Goal: Communication & Community: Answer question/provide support

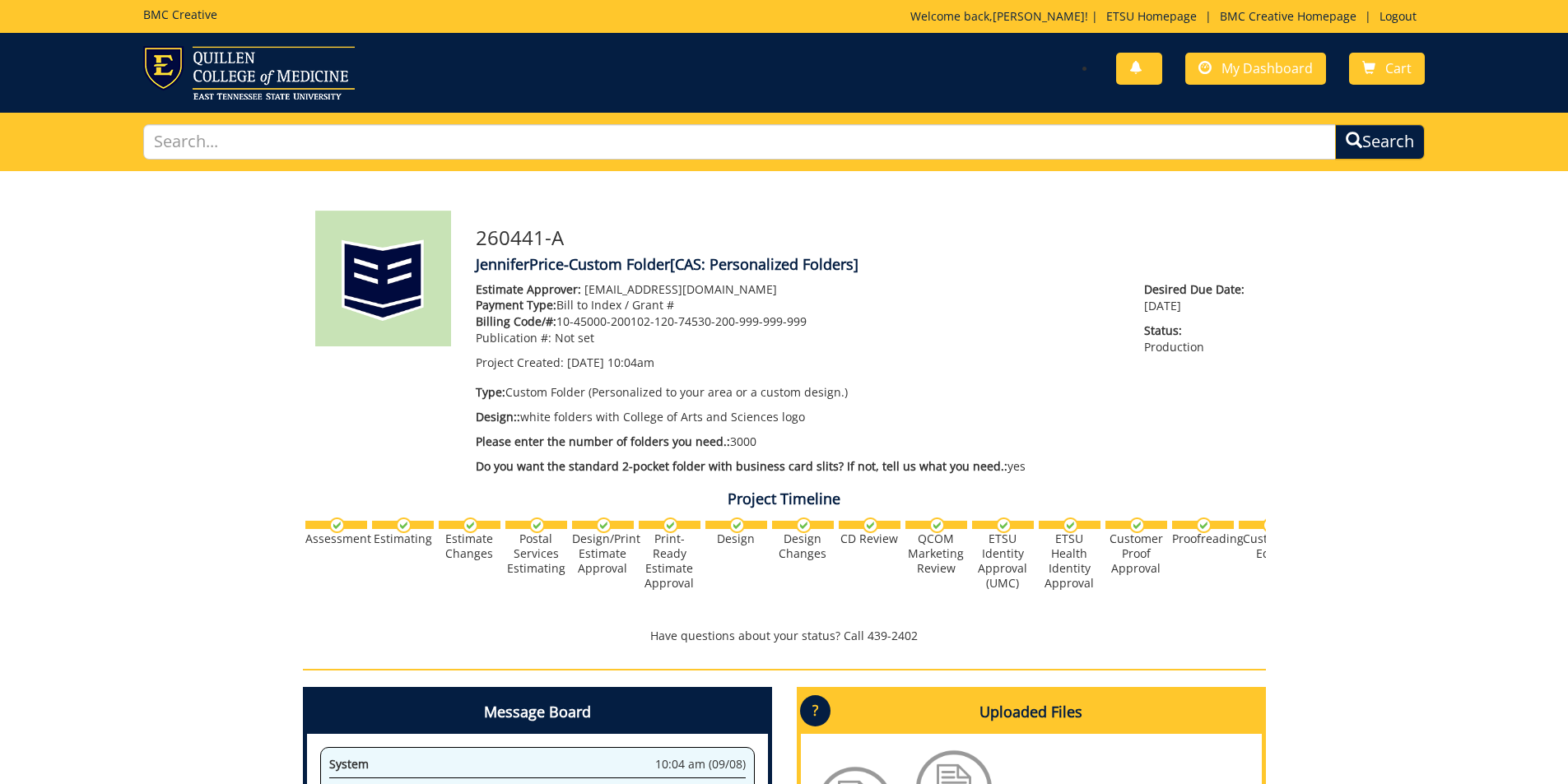
scroll to position [458, 0]
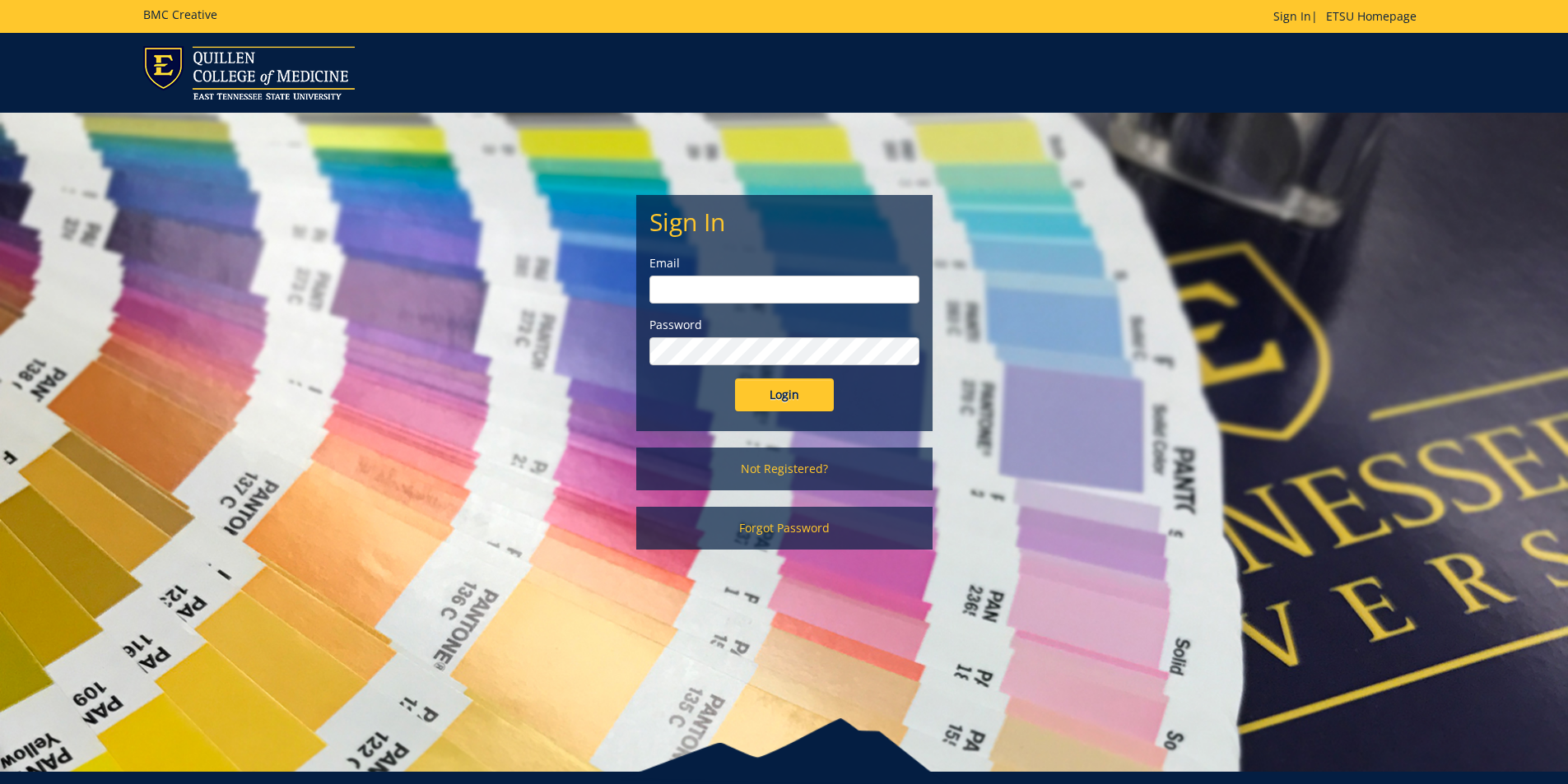
type input "[EMAIL_ADDRESS][DOMAIN_NAME]"
click at [783, 389] on input "Login" at bounding box center [785, 395] width 99 height 33
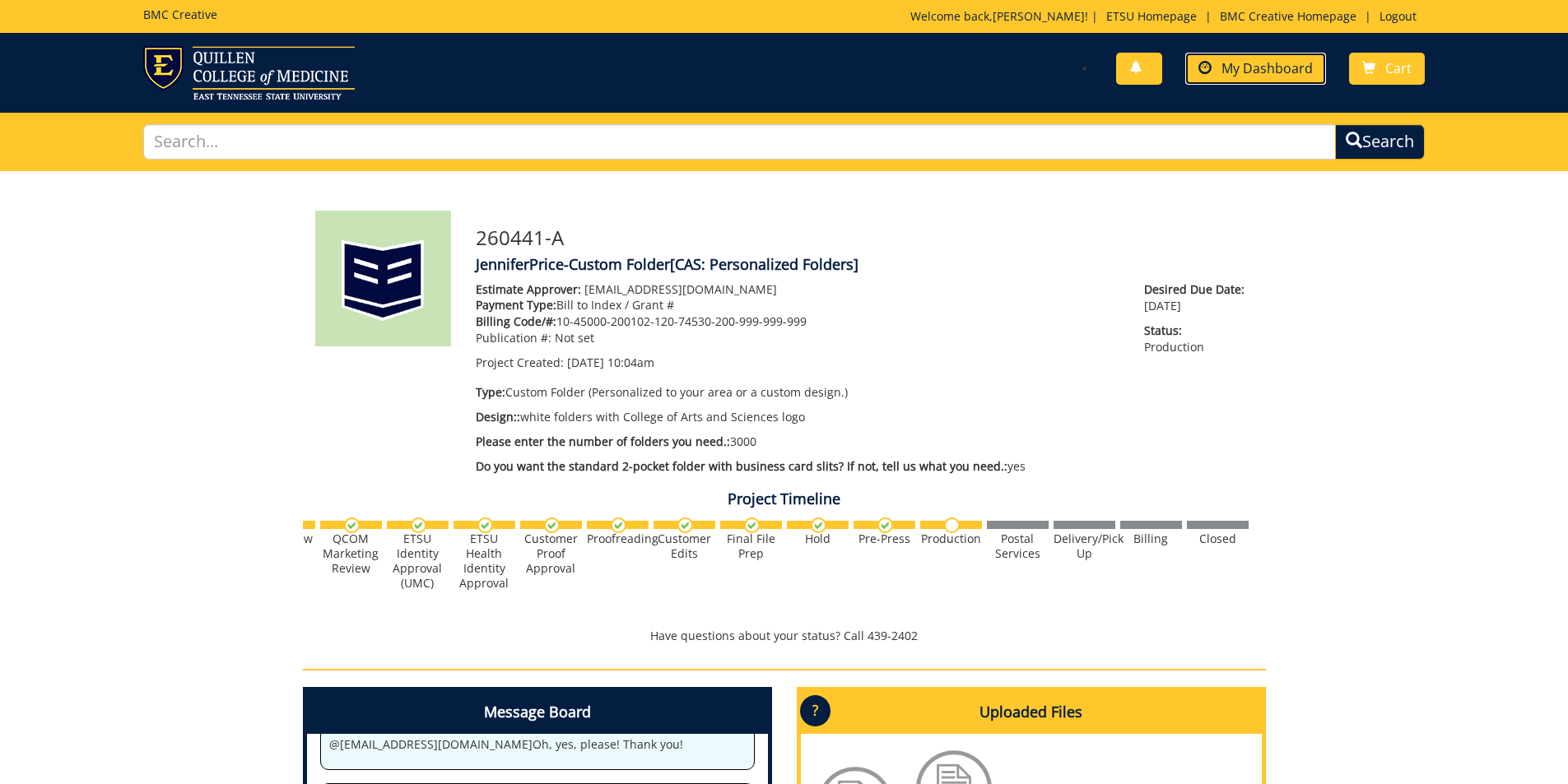
click at [1253, 58] on link "My Dashboard" at bounding box center [1255, 68] width 141 height 32
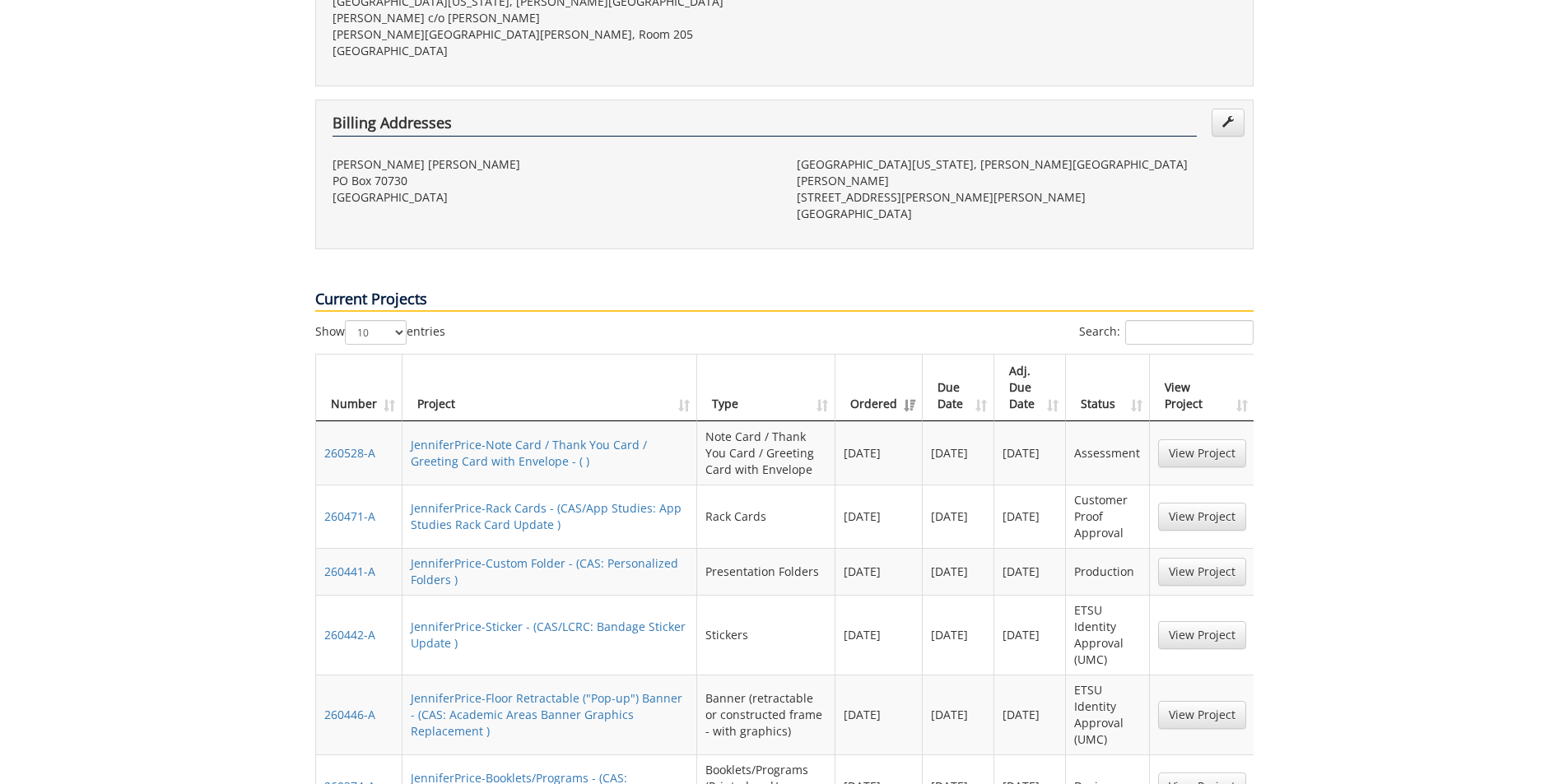
scroll to position [576, 0]
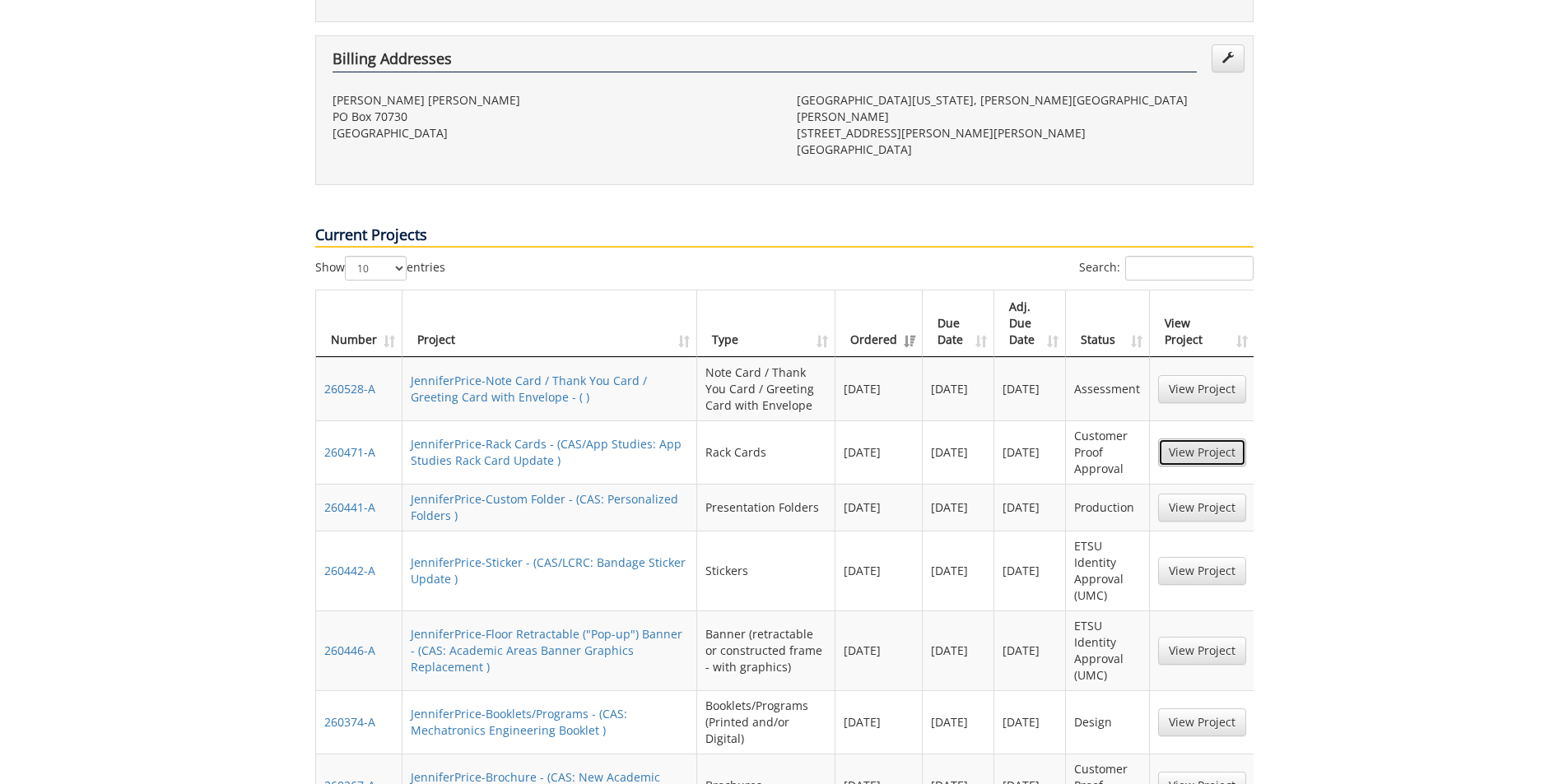
click at [1201, 439] on link "View Project" at bounding box center [1202, 452] width 88 height 28
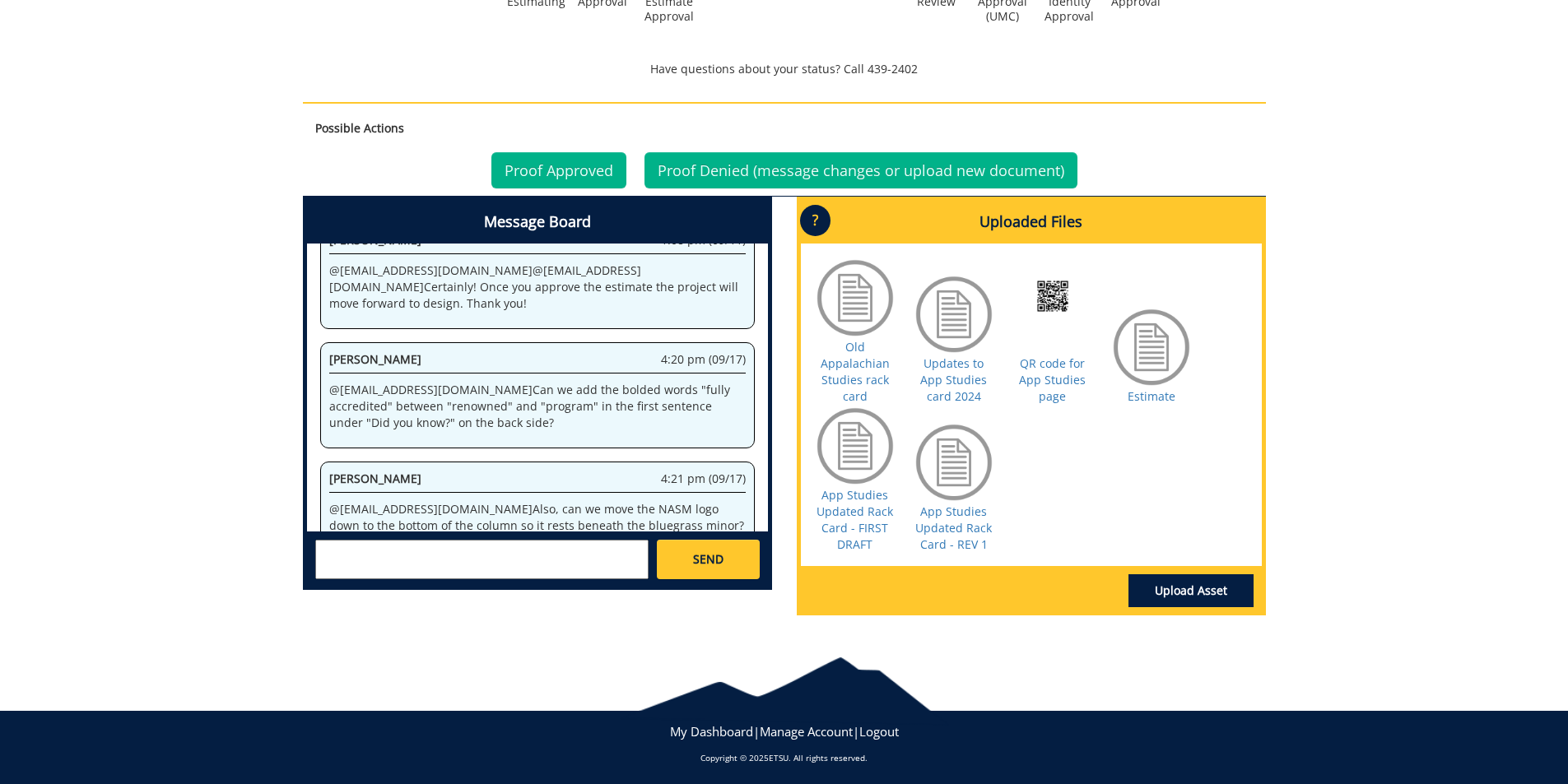
scroll to position [629, 0]
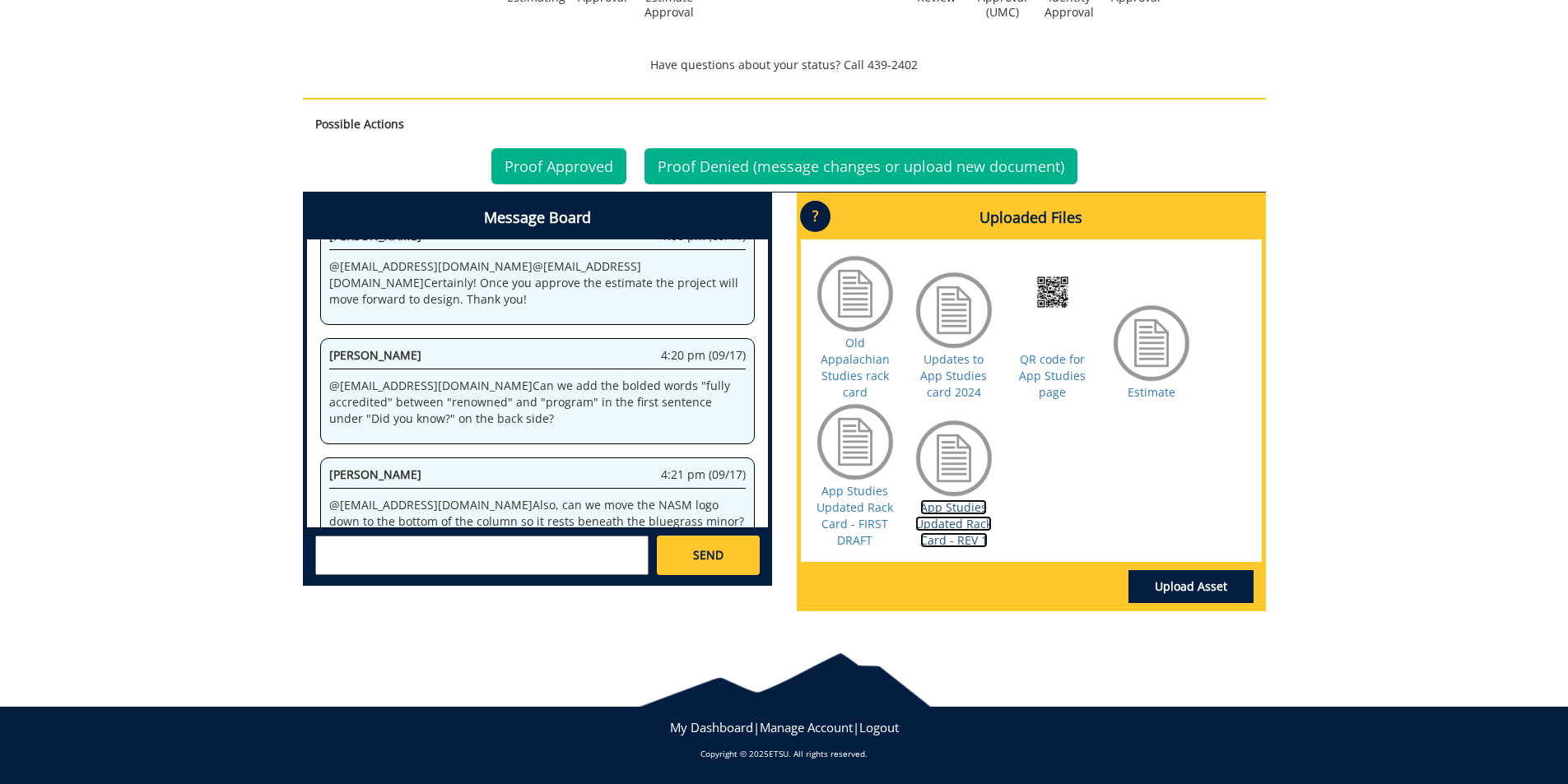
click at [962, 517] on link "App Studies Updated Rack Card - REV 1" at bounding box center [953, 524] width 77 height 49
click at [958, 526] on link "App Studies Updated Rack Card - REV 1" at bounding box center [953, 524] width 77 height 49
click at [843, 528] on link "App Studies Updated Rack Card - FIRST DRAFT" at bounding box center [854, 515] width 77 height 65
click at [423, 546] on textarea at bounding box center [482, 556] width 333 height 40
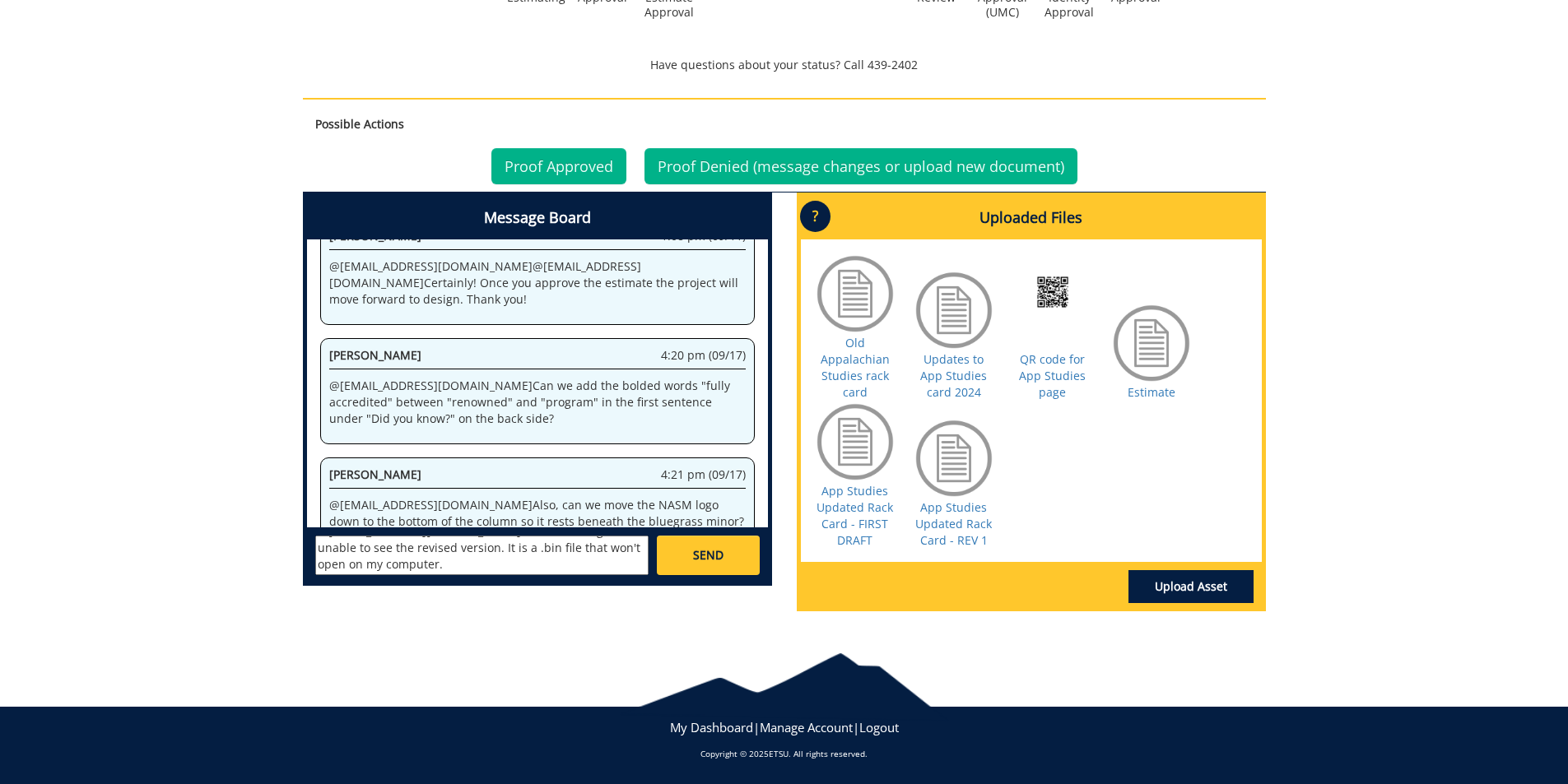
click at [415, 555] on textarea "@aresam@etsu.edu Good morning! I am unable to see the revised version. It is a …" at bounding box center [482, 556] width 333 height 40
type textarea "@aresam@etsu.edu Good morning! I am unable to see the revised version. It appea…"
click at [725, 558] on link "SEND" at bounding box center [707, 556] width 102 height 40
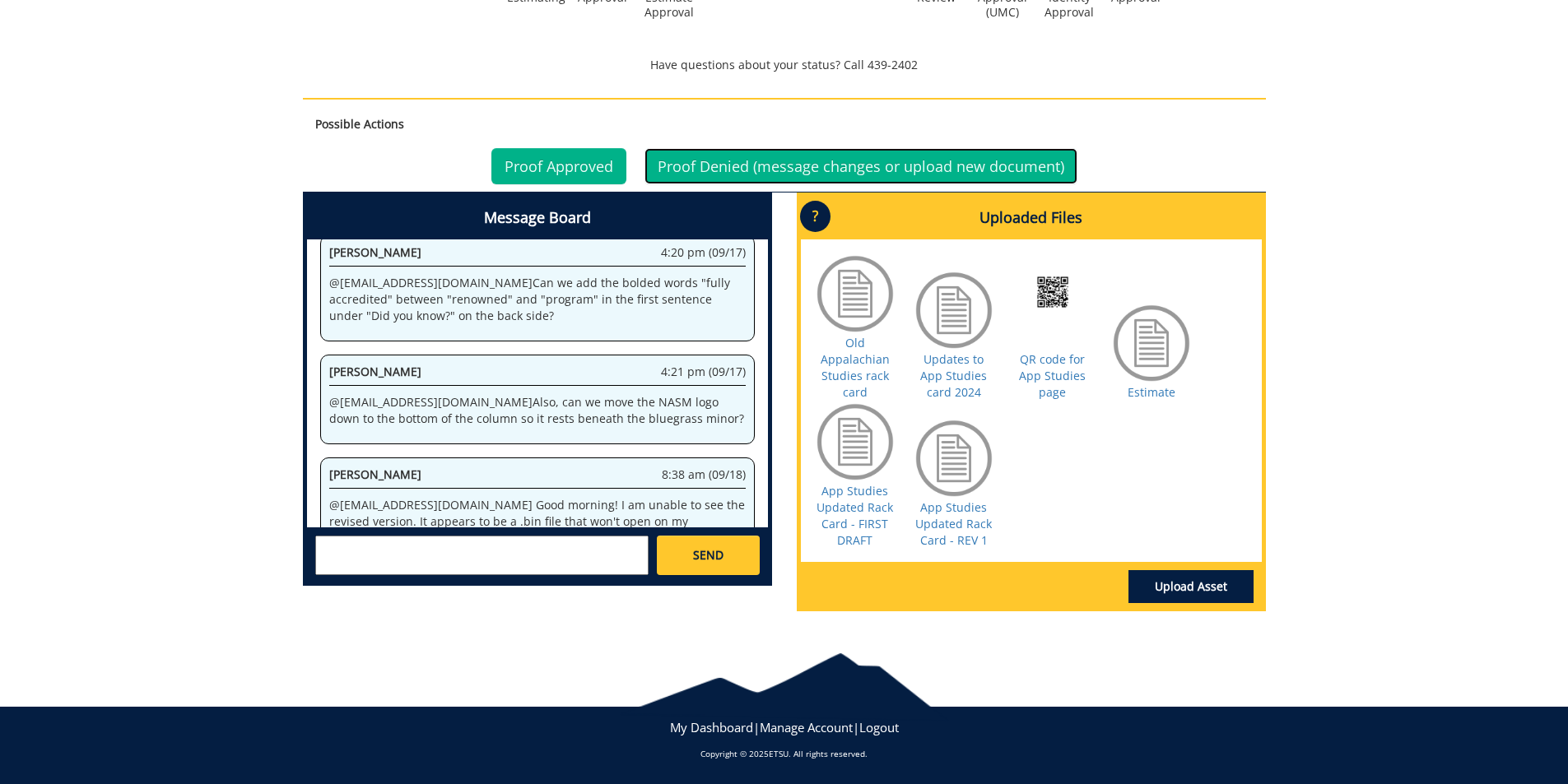
click at [856, 156] on link "Proof Denied (message changes or upload new document)" at bounding box center [861, 166] width 433 height 36
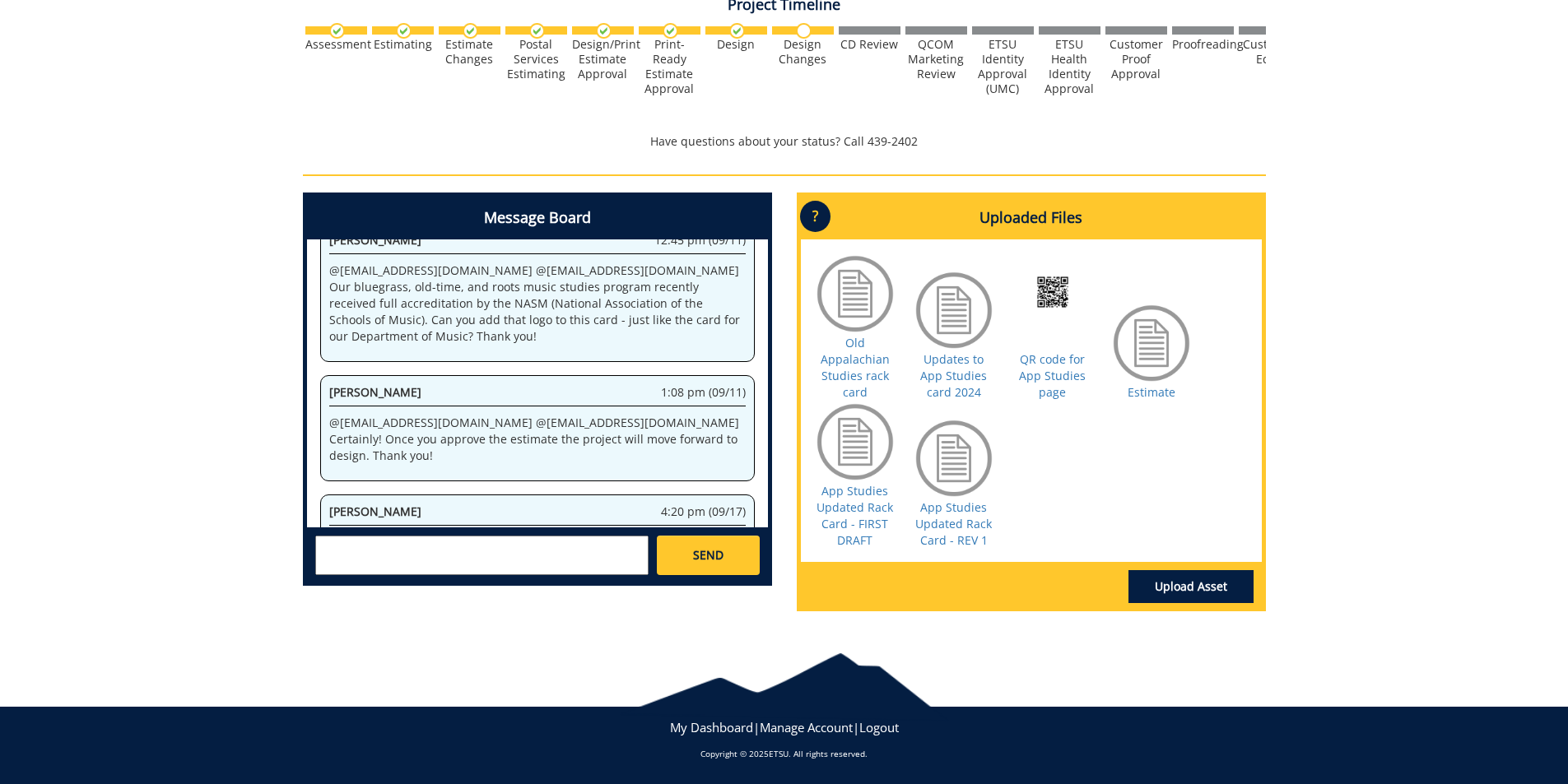
scroll to position [63203, 0]
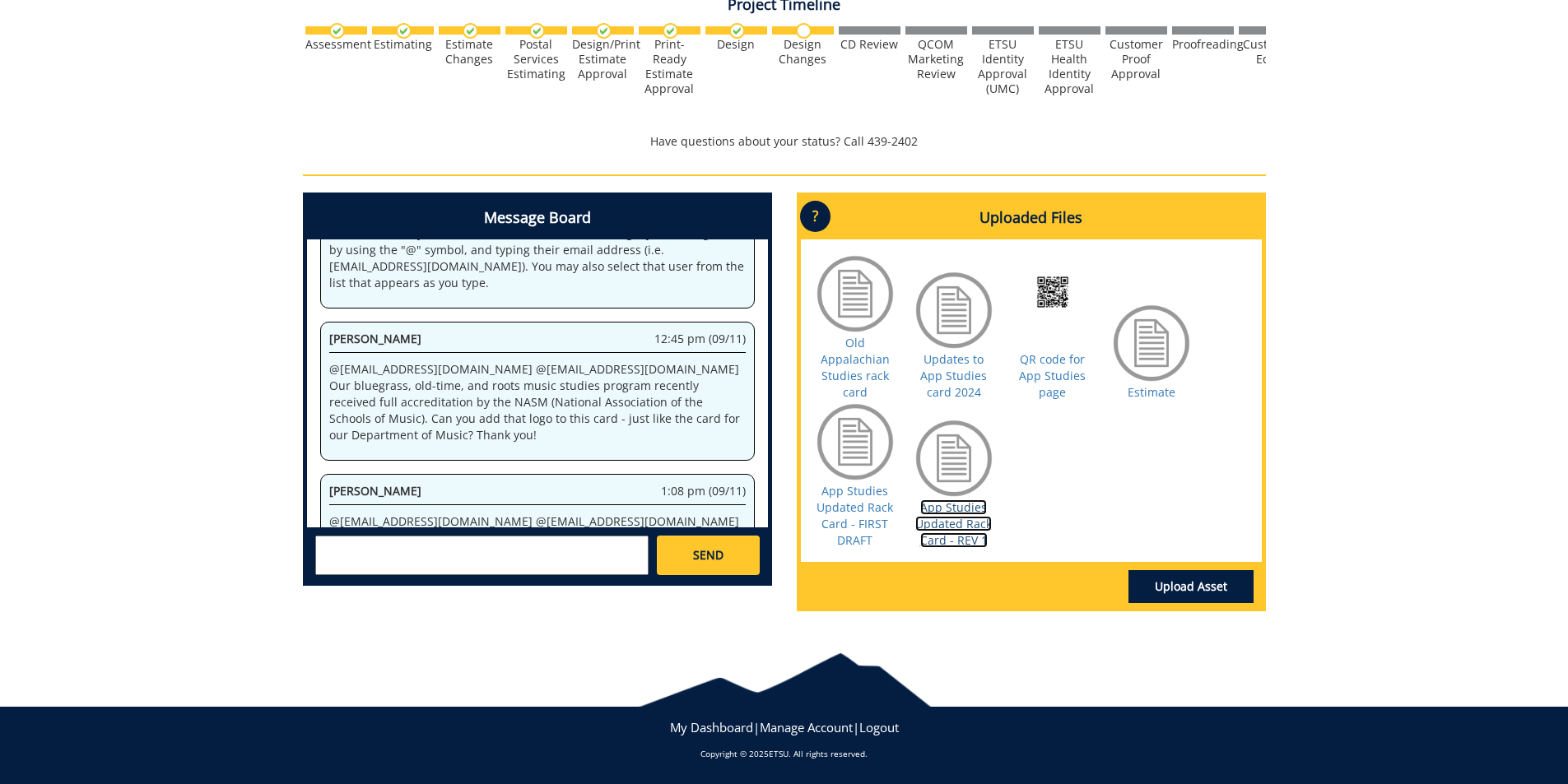
click at [948, 515] on link "App Studies Updated Rack Card - REV 1" at bounding box center [953, 524] width 77 height 49
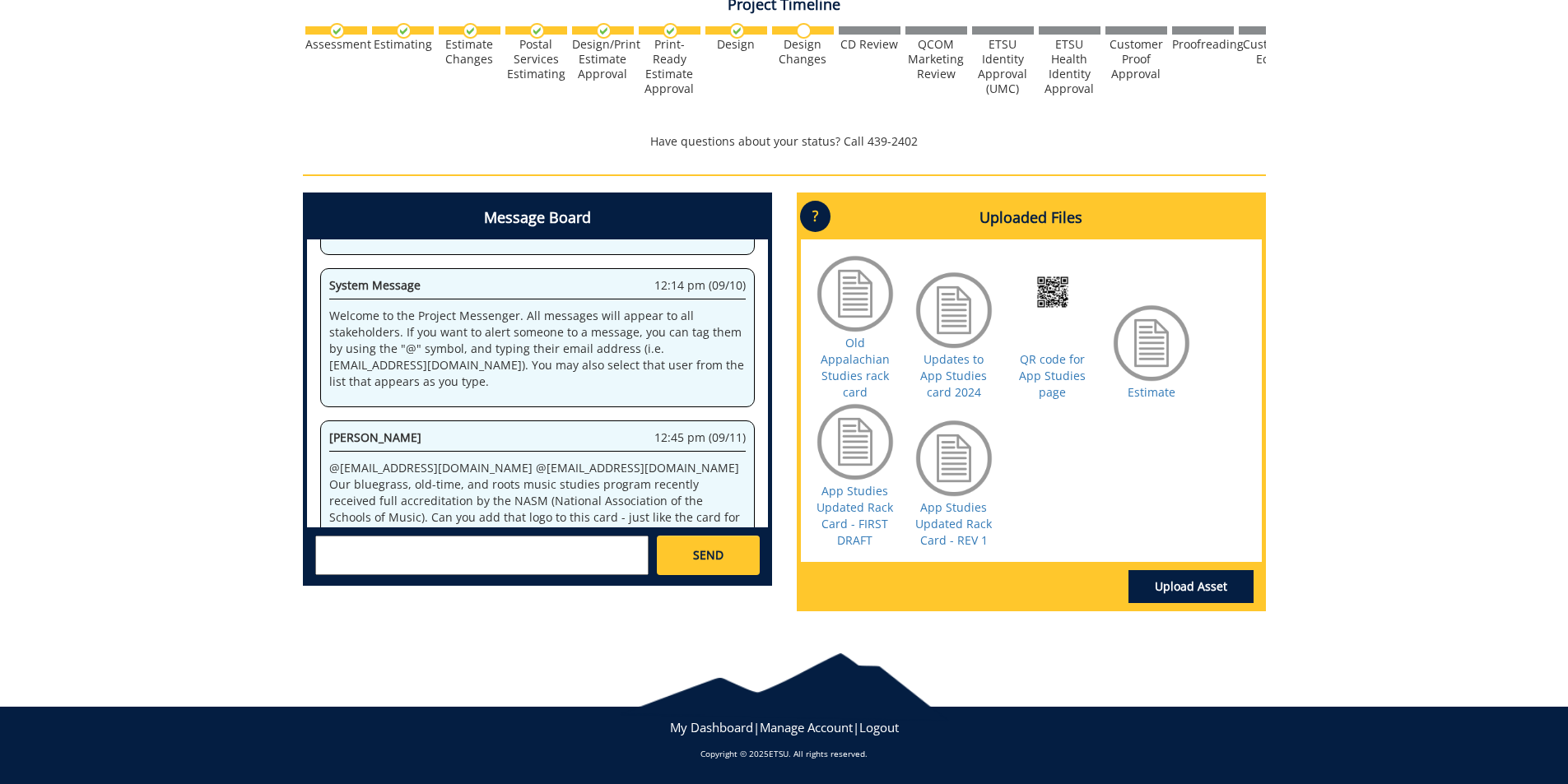
scroll to position [66412, 0]
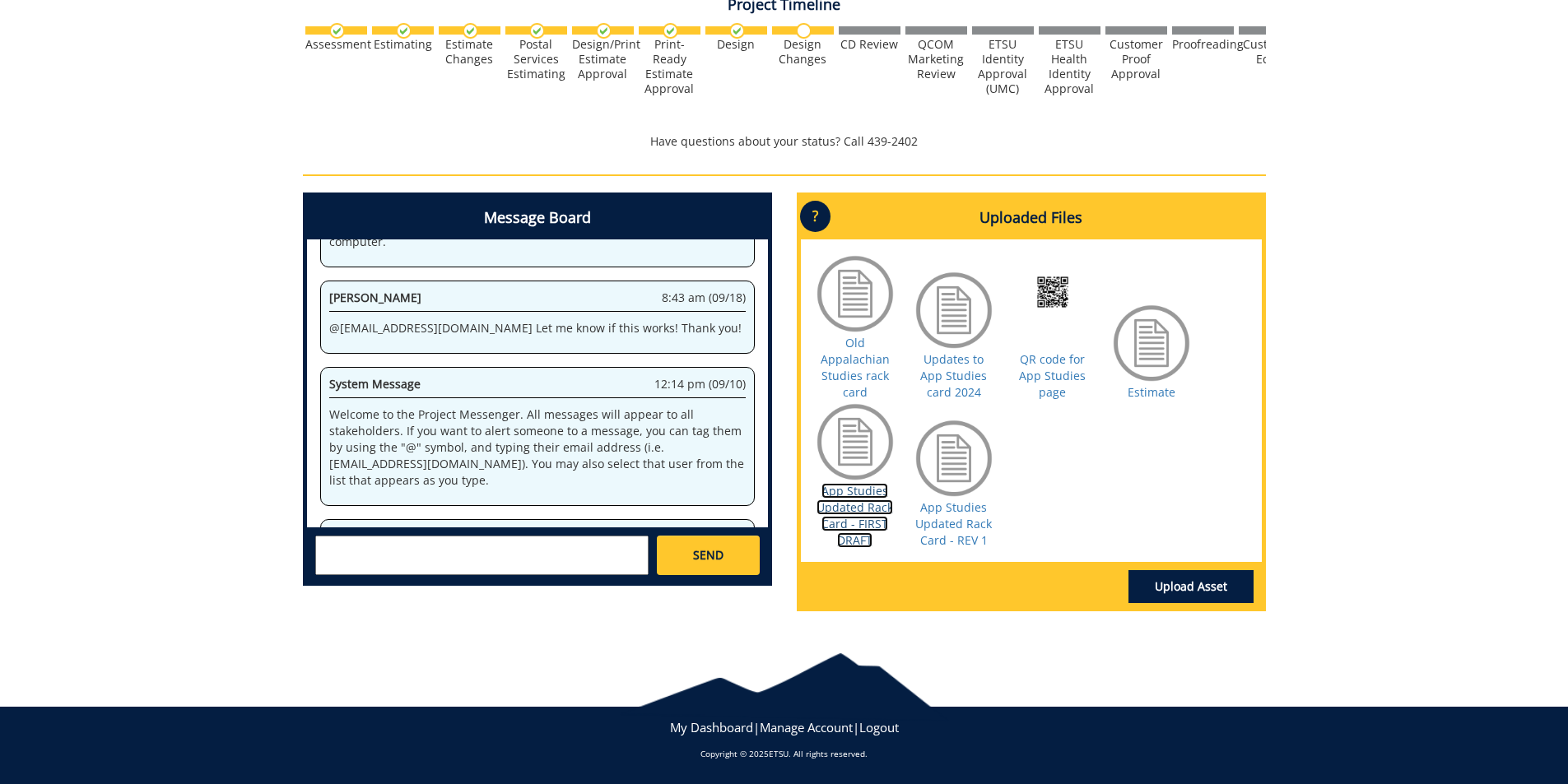
click at [850, 524] on link "App Studies Updated Rack Card - FIRST DRAFT" at bounding box center [854, 515] width 77 height 65
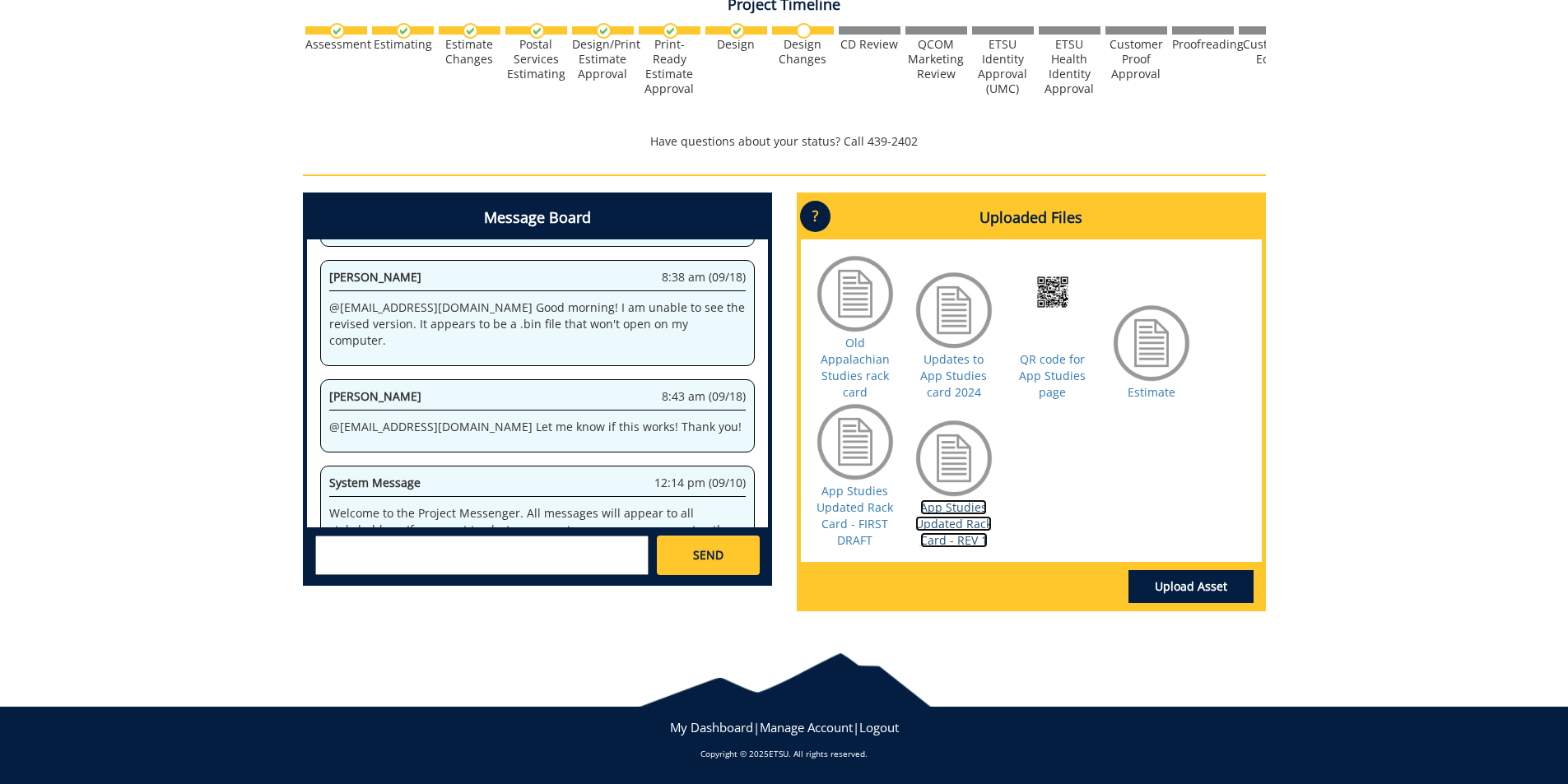
scroll to position [69622, 0]
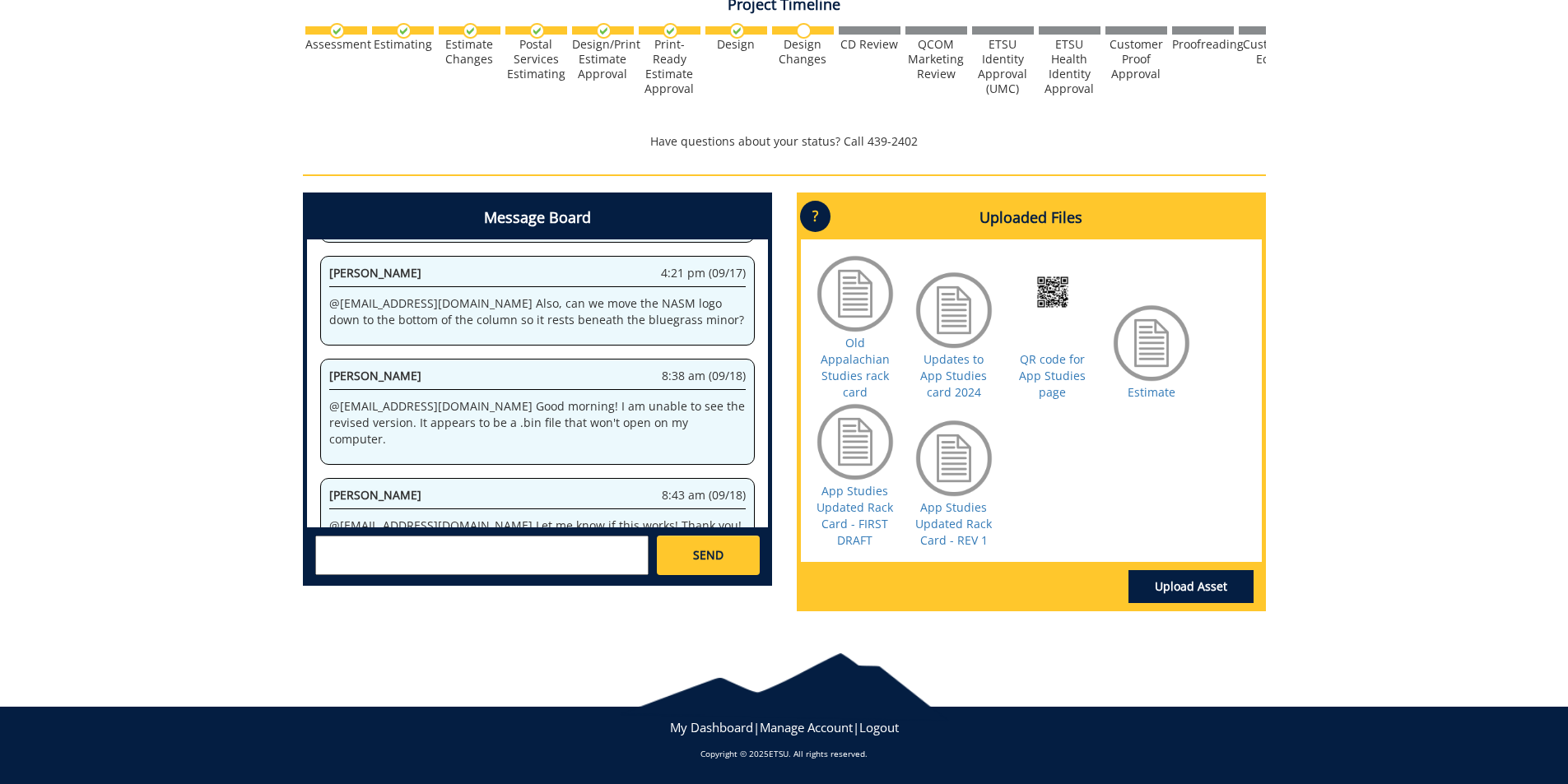
click at [356, 549] on textarea at bounding box center [482, 556] width 333 height 40
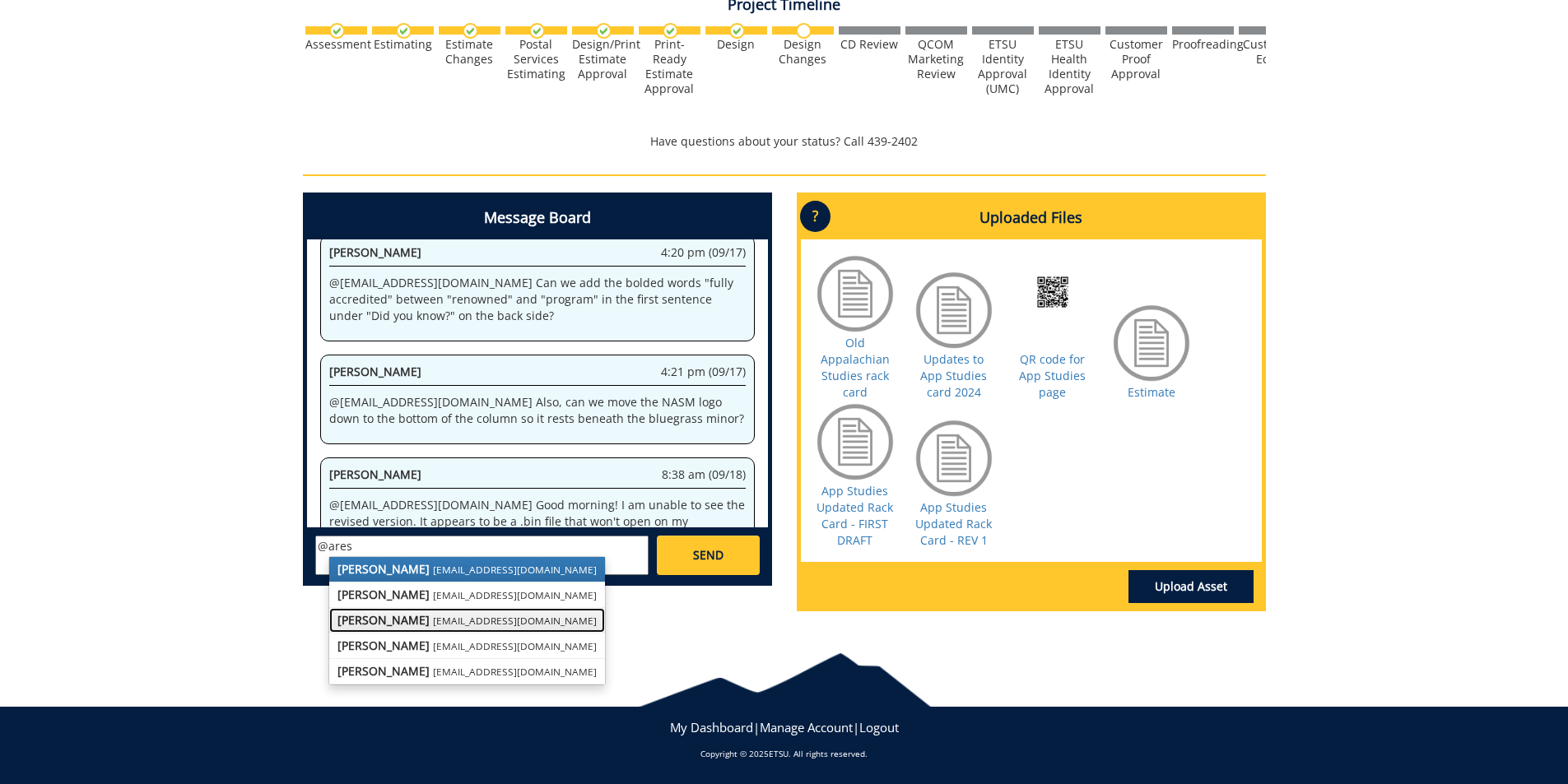
click at [435, 624] on small "[EMAIL_ADDRESS][DOMAIN_NAME]" at bounding box center [515, 620] width 164 height 14
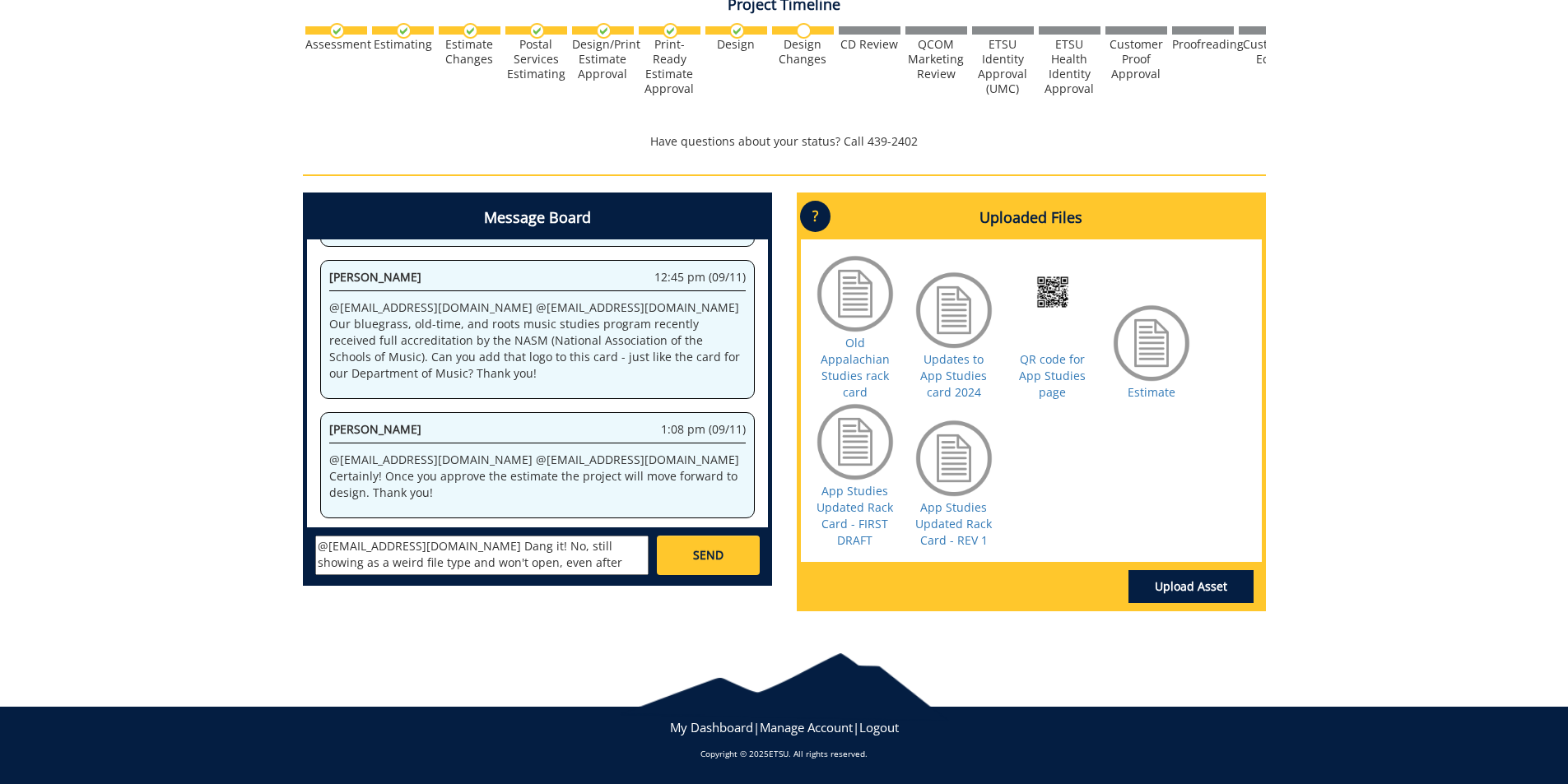
scroll to position [14, 0]
type textarea "@aresam@etsu.edu Dang it! No, still showing as a weird file type and won't open…"
click at [702, 557] on span "SEND" at bounding box center [708, 555] width 31 height 16
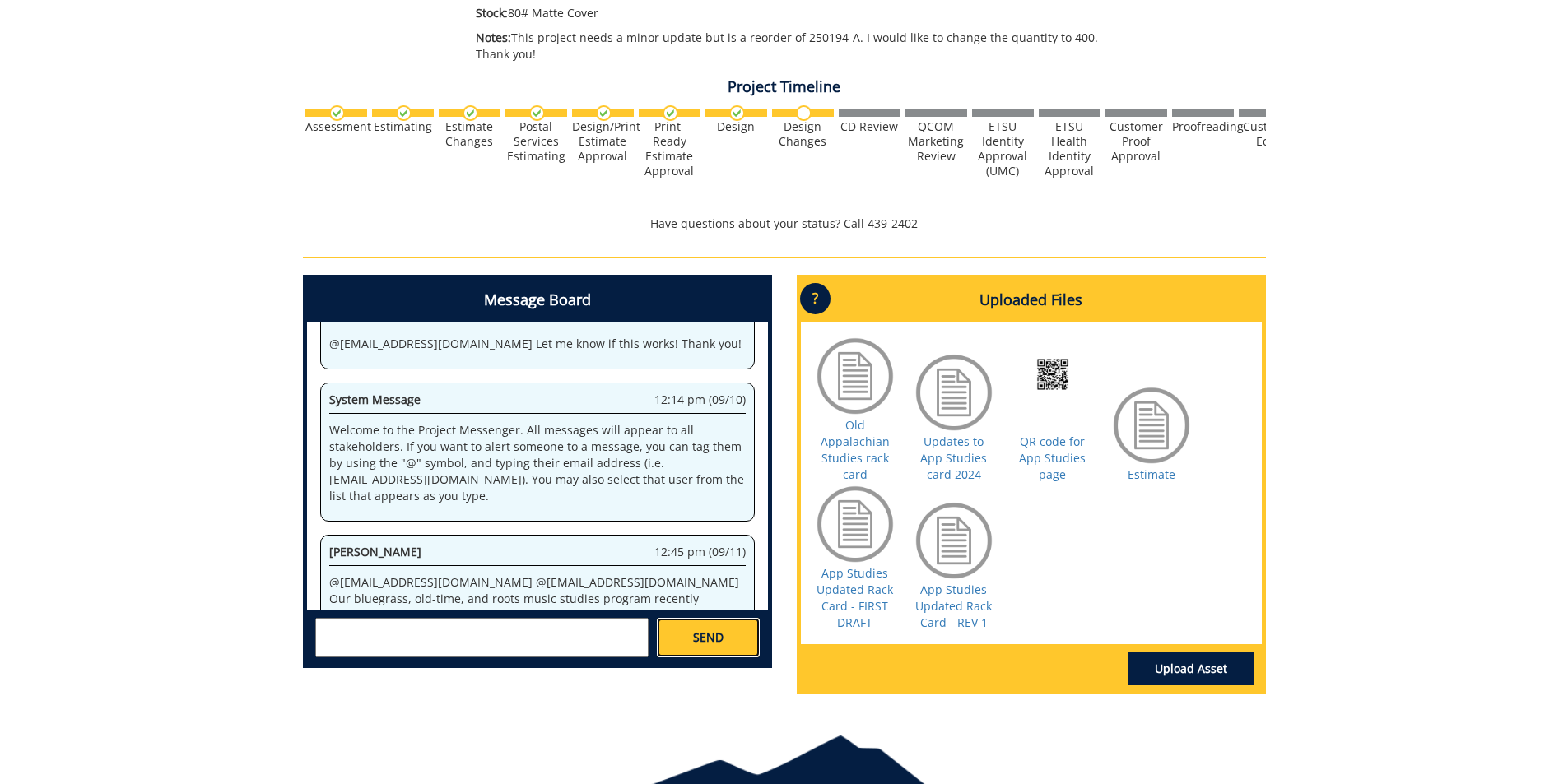
scroll to position [76700, 0]
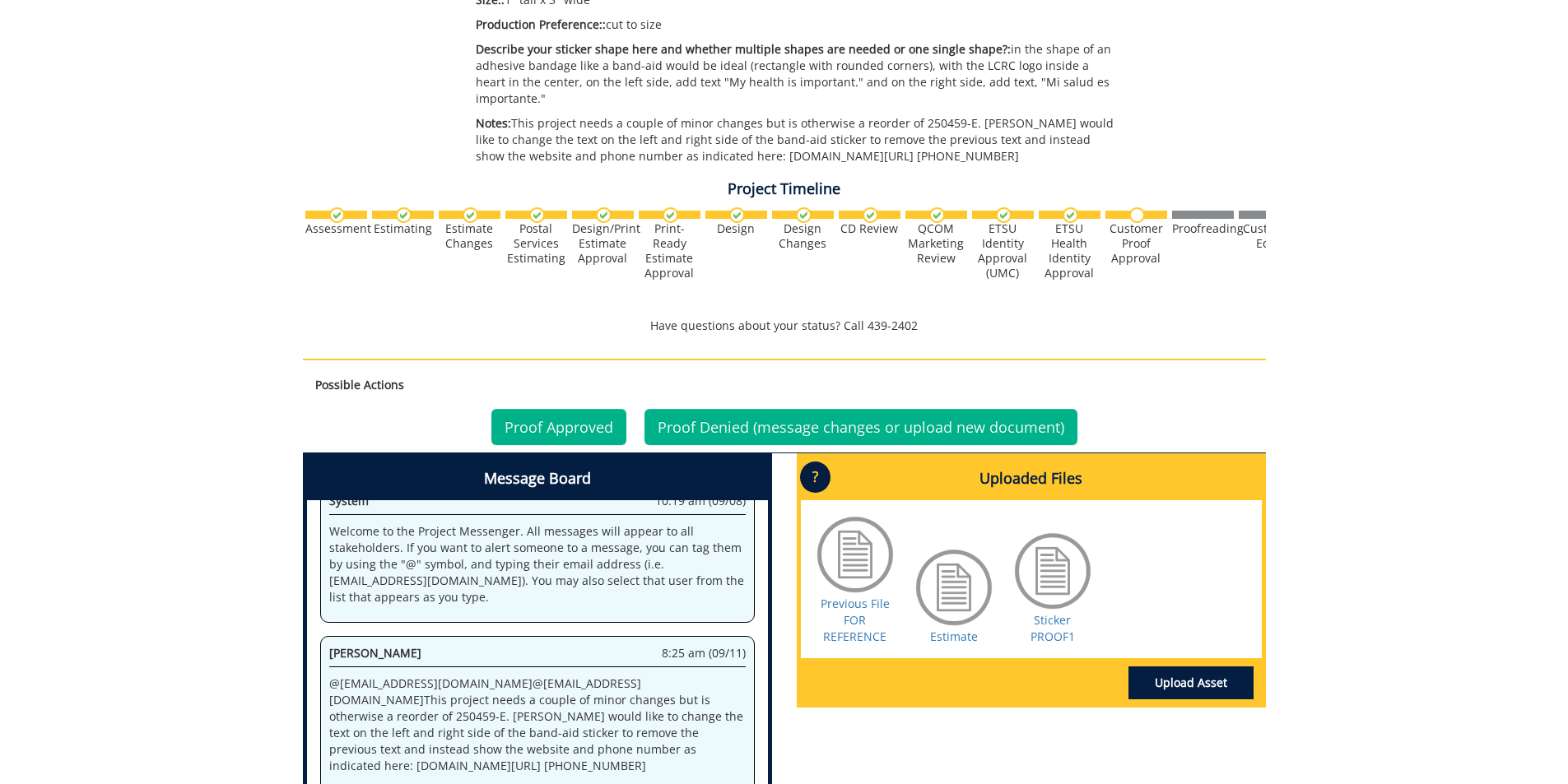
scroll to position [494, 0]
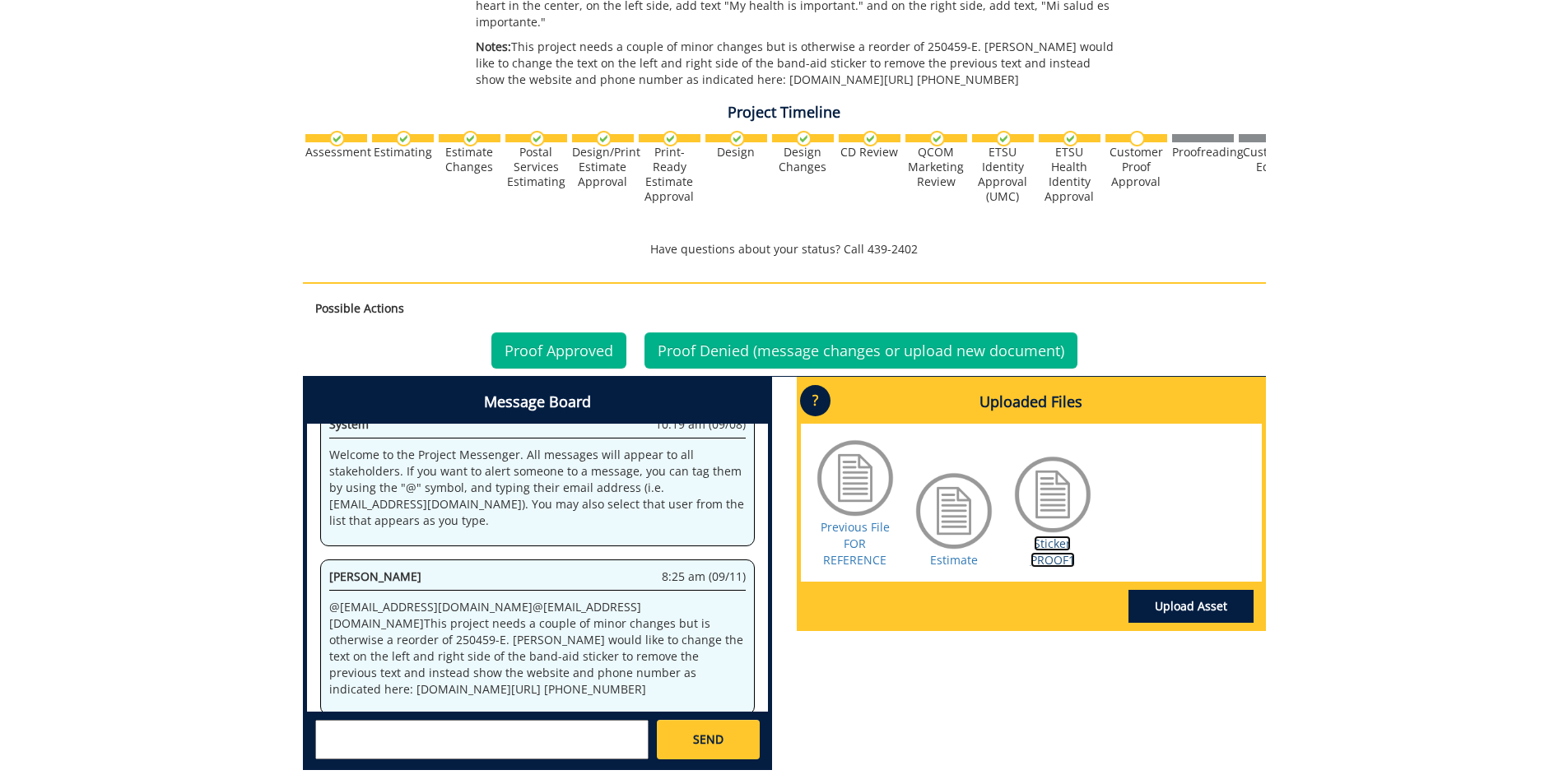
click at [1032, 541] on link "Sticker PROOF1" at bounding box center [1052, 552] width 44 height 32
click at [851, 519] on link "Previous File FOR REFERENCE" at bounding box center [855, 543] width 69 height 49
click at [506, 720] on textarea at bounding box center [482, 740] width 333 height 40
type textarea "@aresam@etsu.edu Can we change the font, make the font a little smaller, and or…"
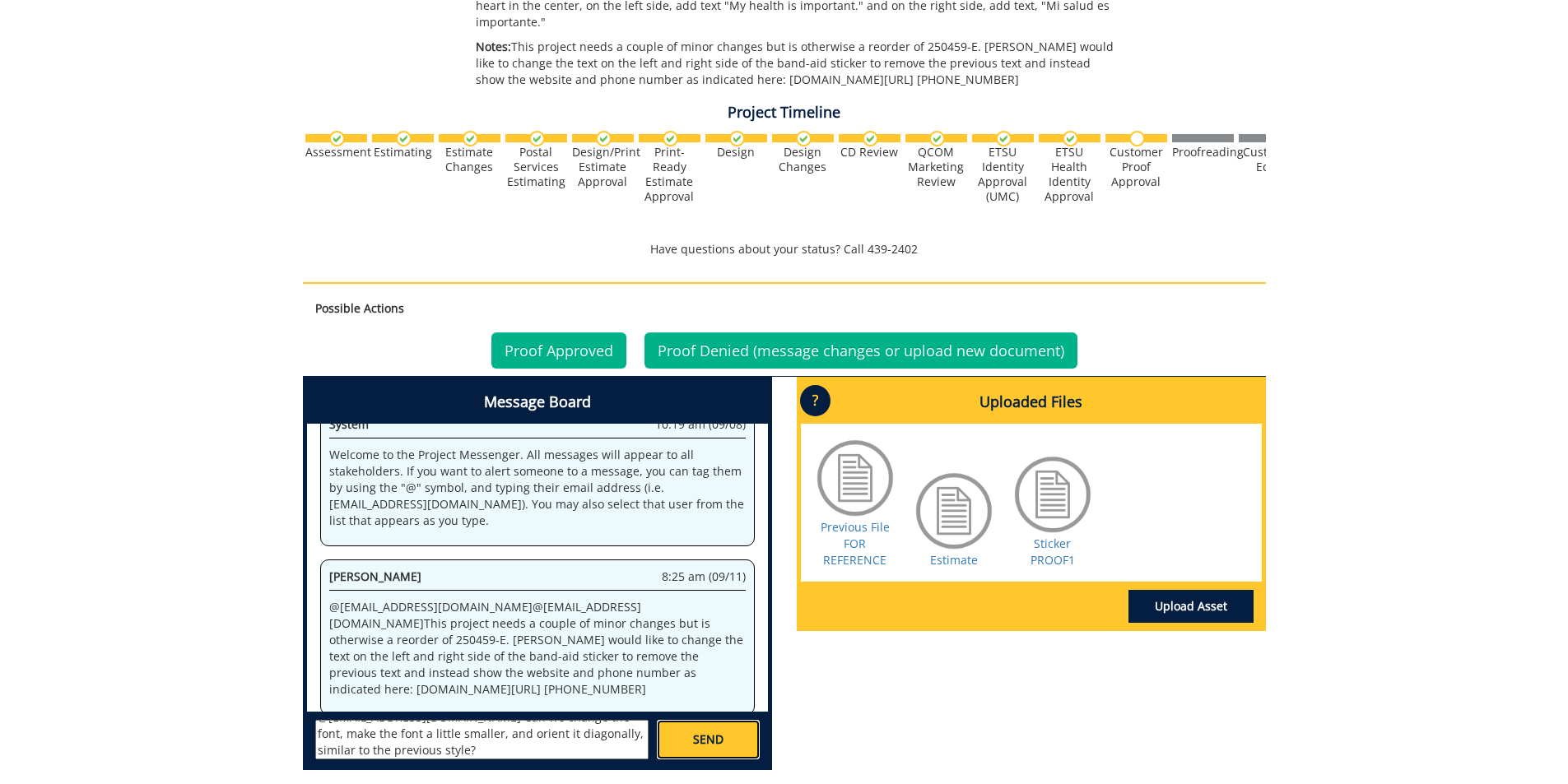
click at [726, 722] on link "SEND" at bounding box center [707, 740] width 102 height 40
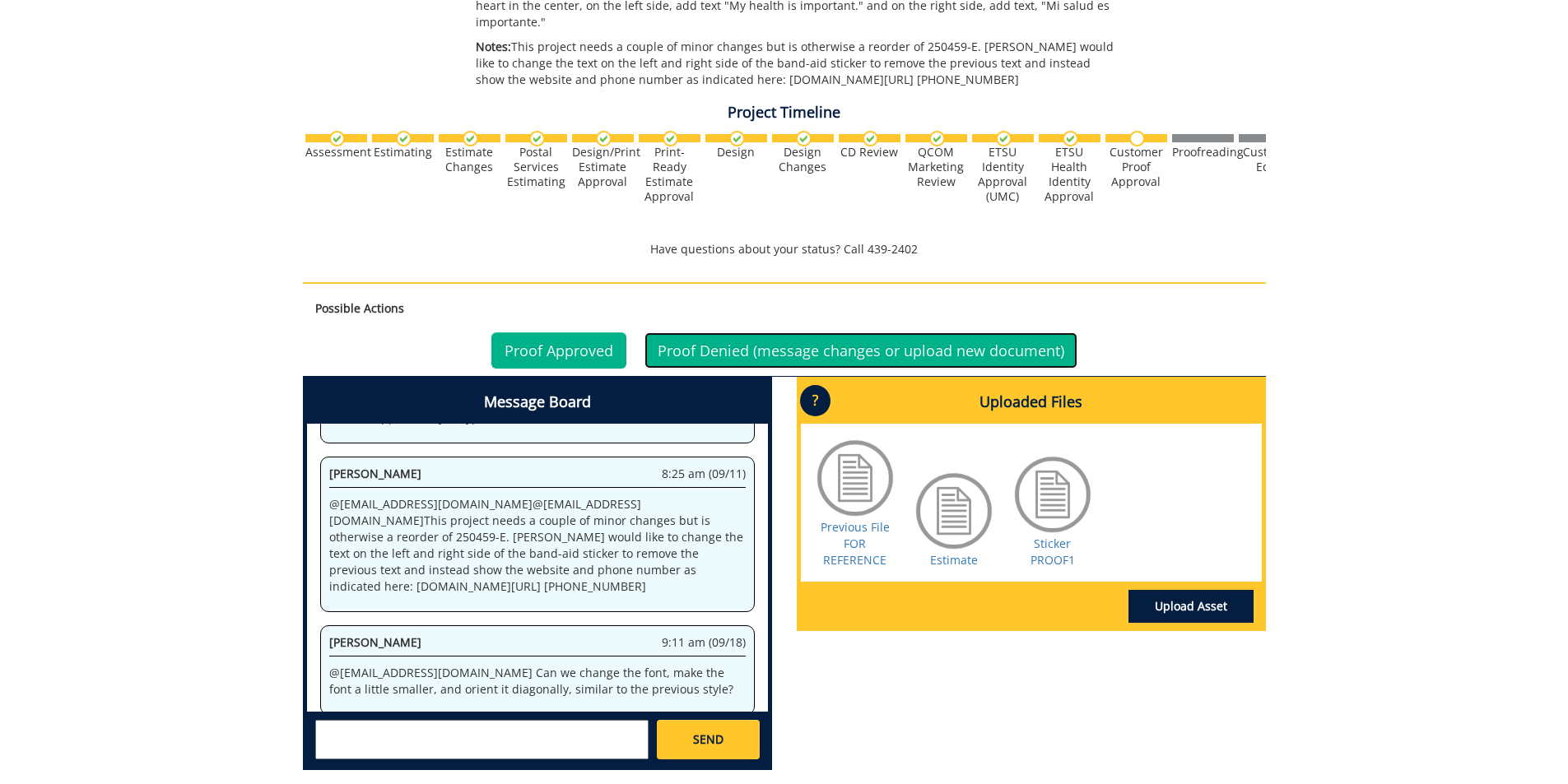
click at [832, 337] on link "Proof Denied (message changes or upload new document)" at bounding box center [861, 351] width 433 height 36
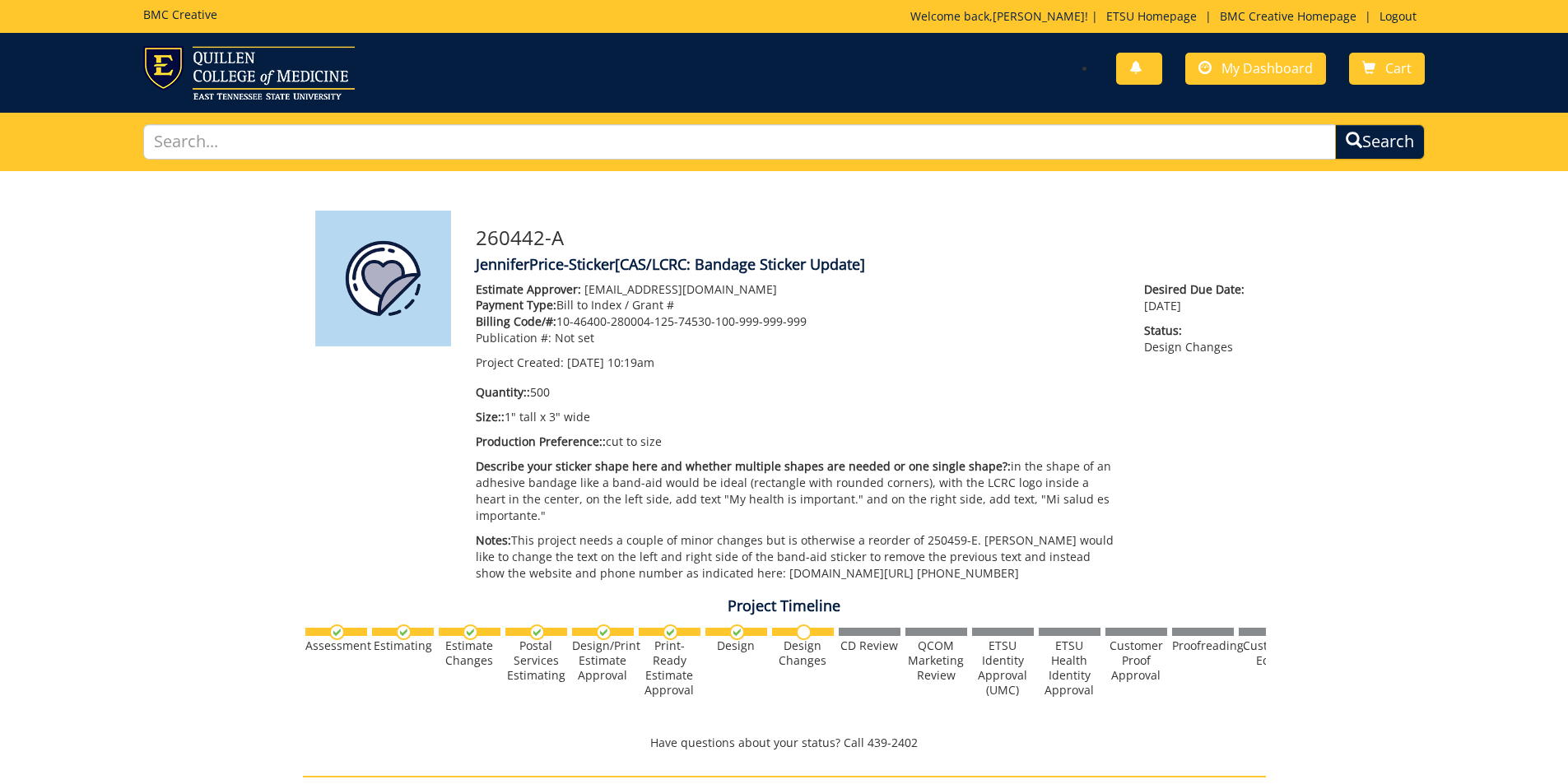
scroll to position [132, 0]
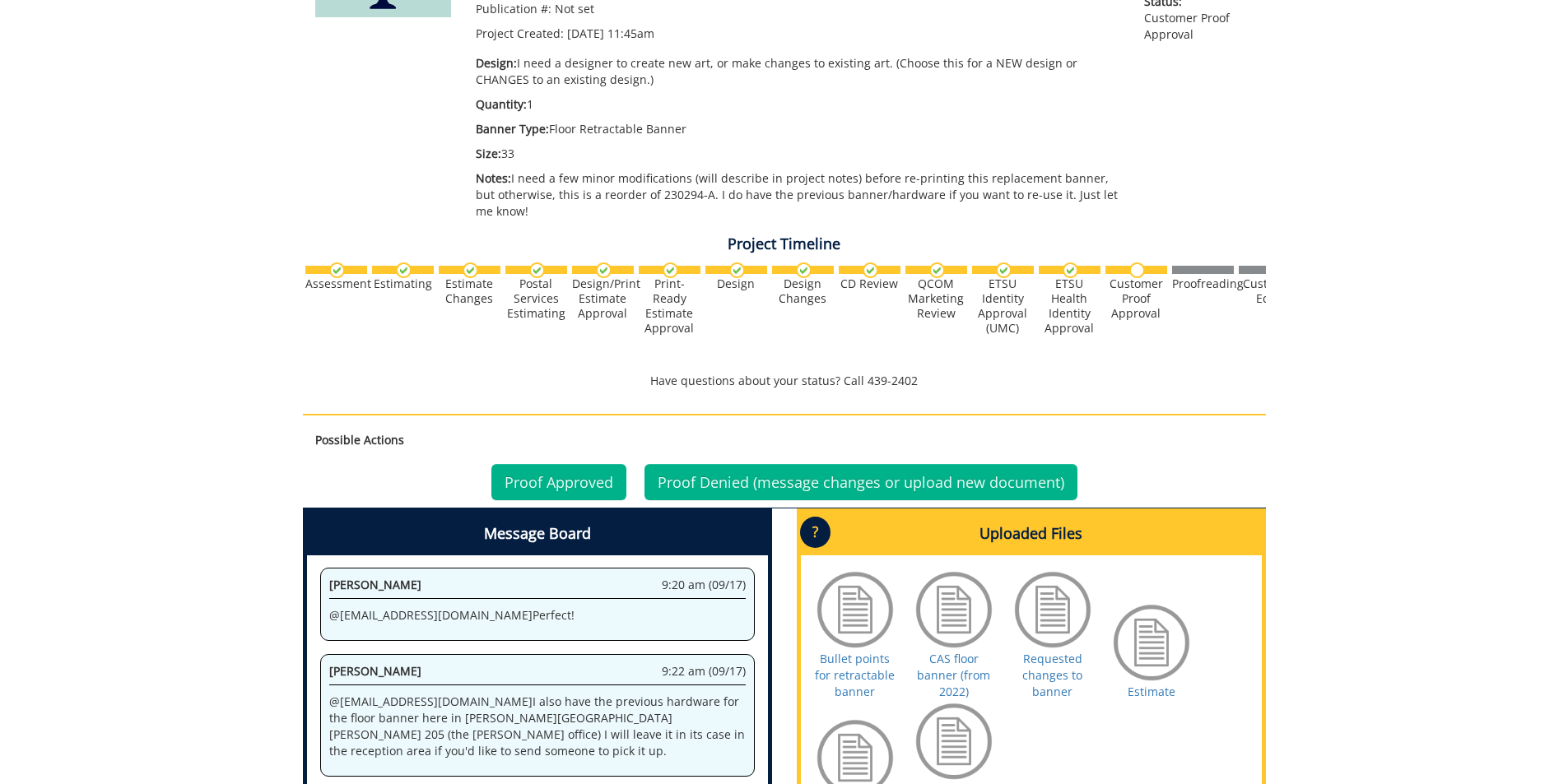
scroll to position [576, 0]
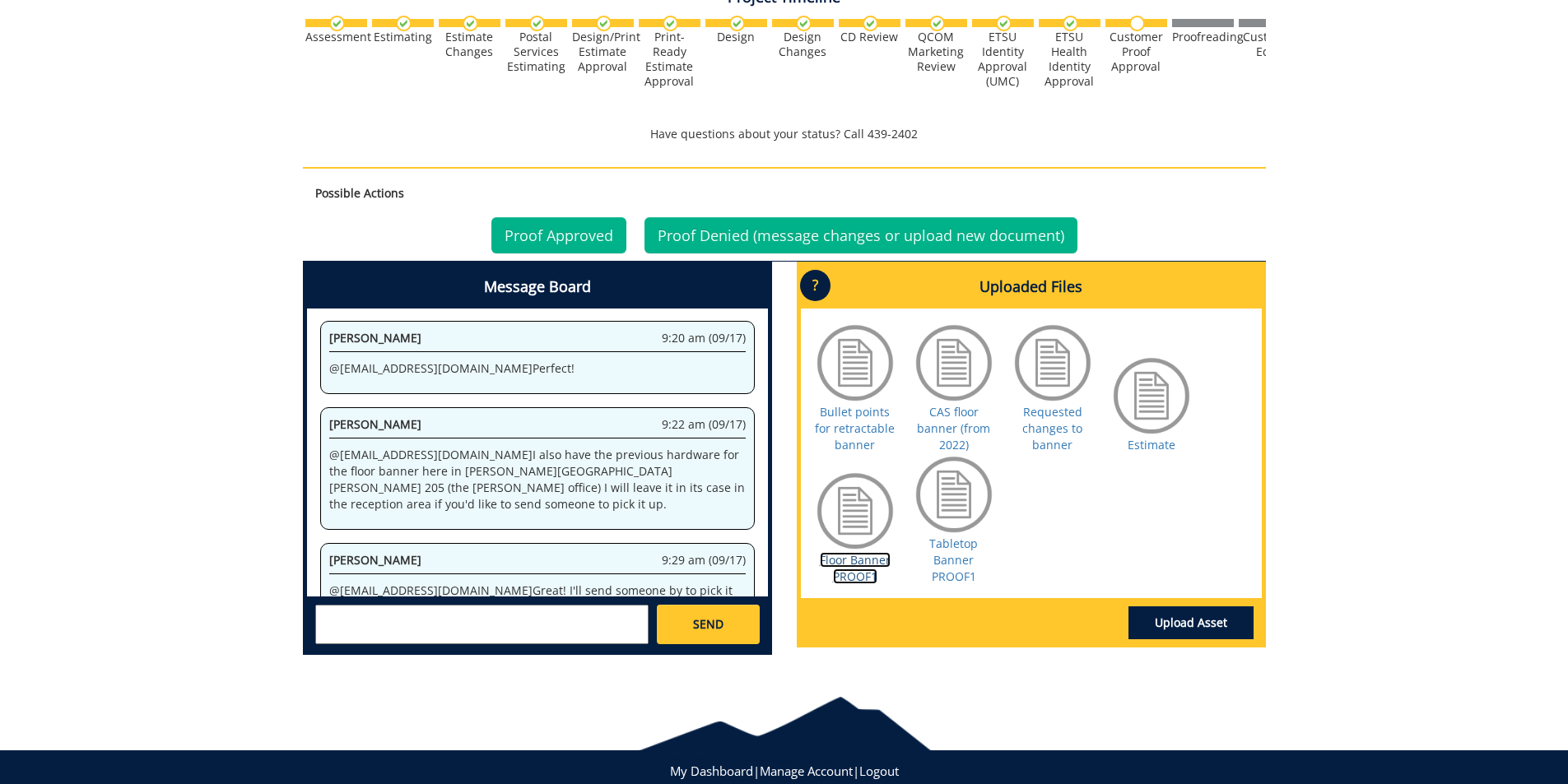
click at [882, 560] on link "Floor Banner PROOF1" at bounding box center [855, 569] width 71 height 32
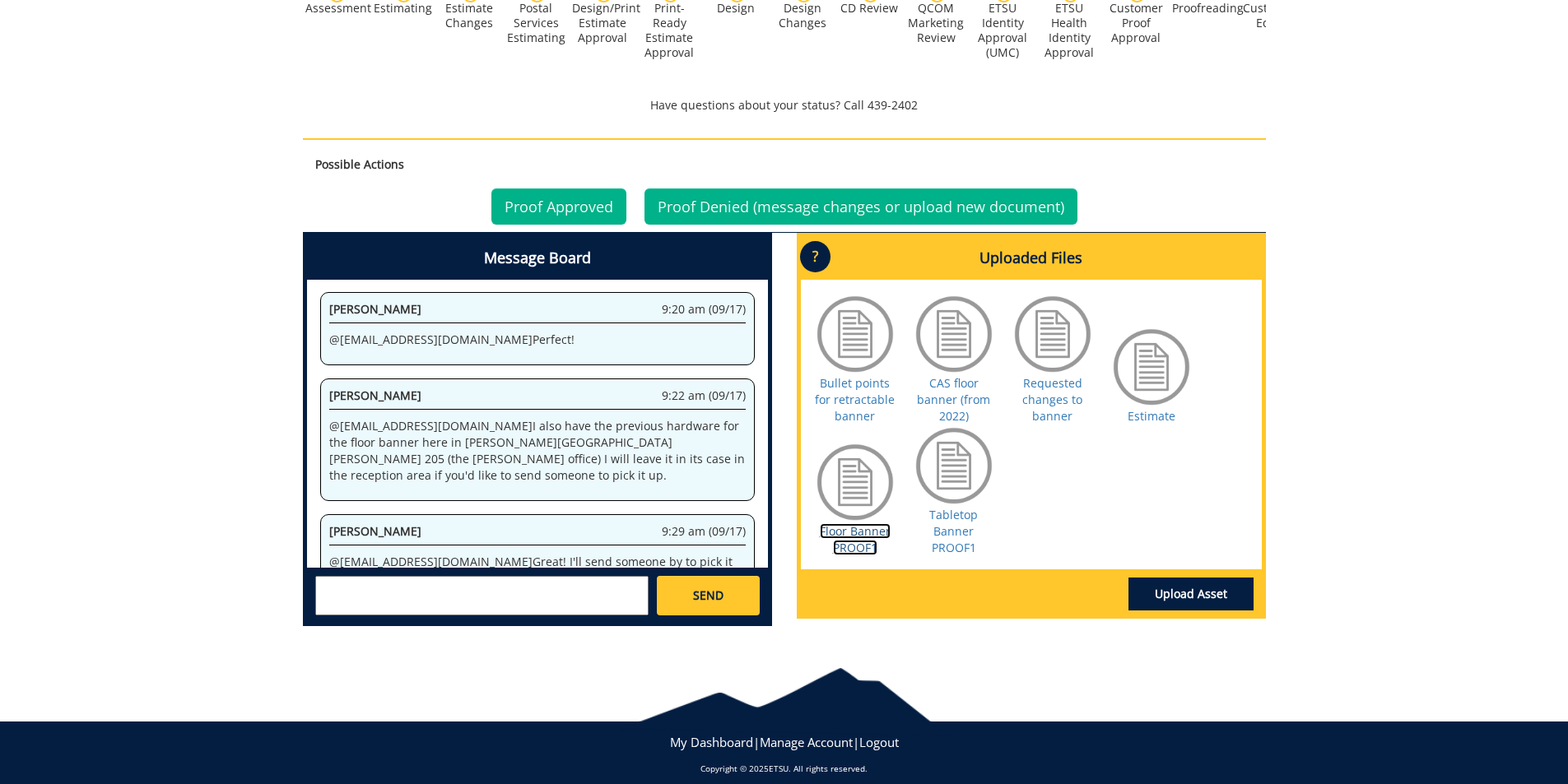
scroll to position [620, 0]
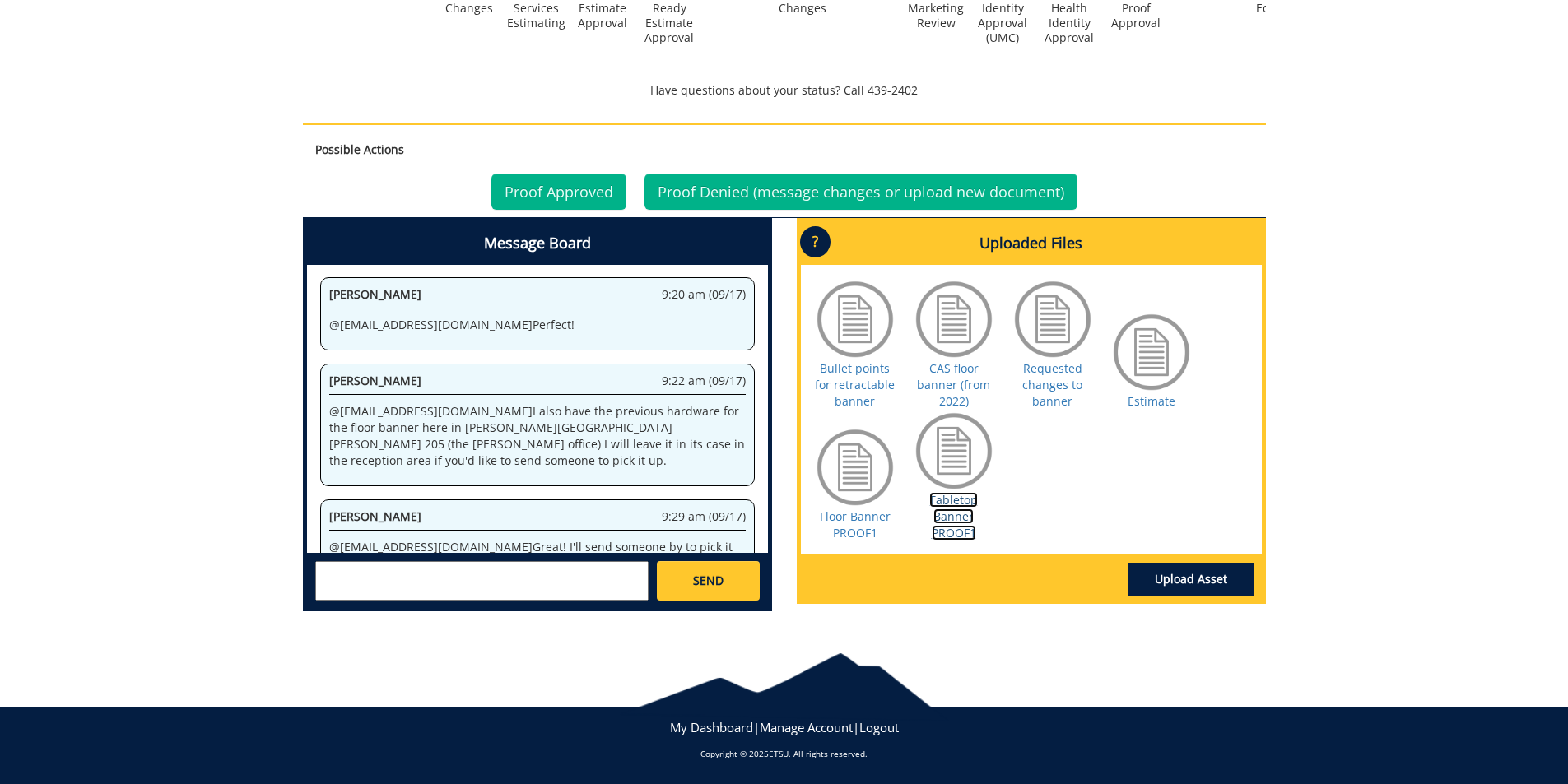
click at [951, 498] on link "Tabletop Banner PROOF1" at bounding box center [953, 516] width 49 height 49
click at [875, 536] on link "Floor Banner PROOF1" at bounding box center [855, 524] width 71 height 32
click at [432, 579] on textarea at bounding box center [482, 581] width 333 height 40
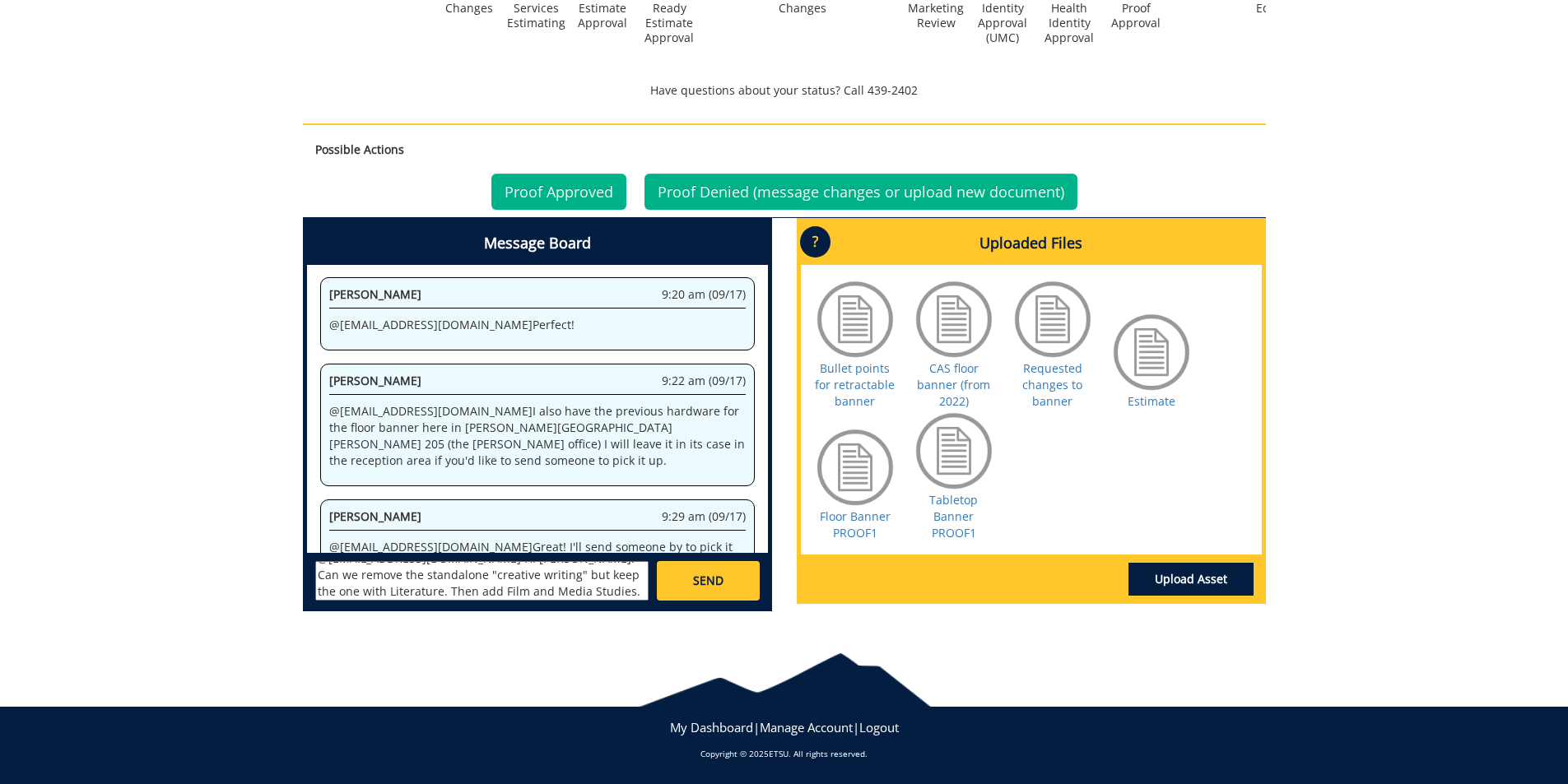
scroll to position [30, 0]
type textarea "@[EMAIL_ADDRESS][DOMAIN_NAME] Hi [PERSON_NAME]! Can we remove the standalone "c…"
